Goal: Information Seeking & Learning: Understand process/instructions

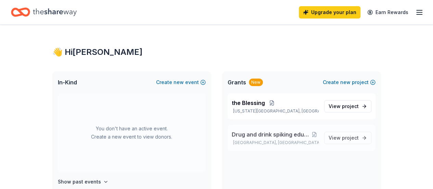
click at [273, 136] on span "Drug and drink spiking education awareness" at bounding box center [271, 134] width 78 height 8
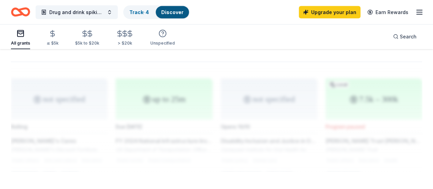
scroll to position [675, 0]
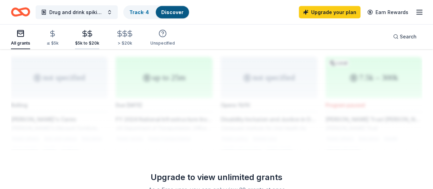
click at [99, 39] on div "$5k to $20k" at bounding box center [87, 38] width 24 height 16
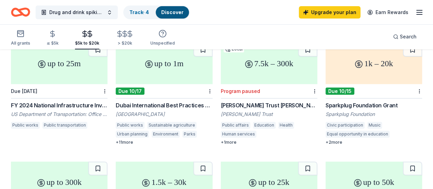
scroll to position [110, 0]
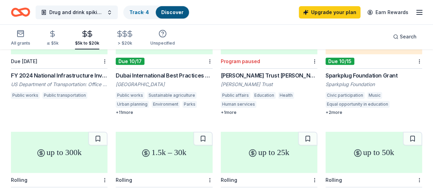
click at [326, 71] on div "Sparkplug Foundation Grant" at bounding box center [374, 75] width 97 height 8
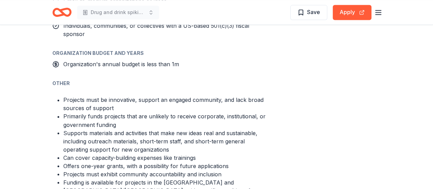
scroll to position [576, 0]
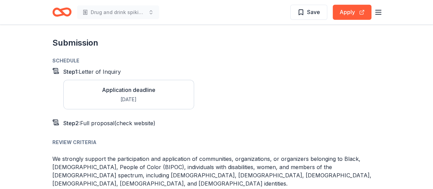
scroll to position [1042, 0]
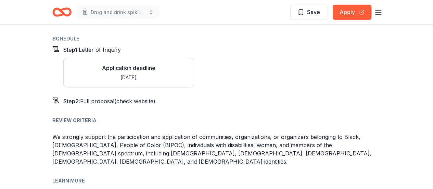
click at [286, 64] on div "Step 1 : Letter of Inquiry Application deadline Oct 15" at bounding box center [216, 69] width 329 height 47
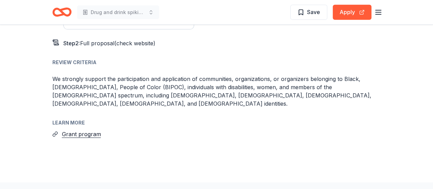
scroll to position [1109, 0]
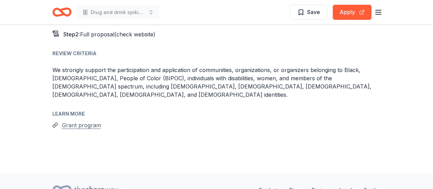
click at [90, 121] on button "Grant program" at bounding box center [81, 125] width 39 height 9
